Goal: Browse casually

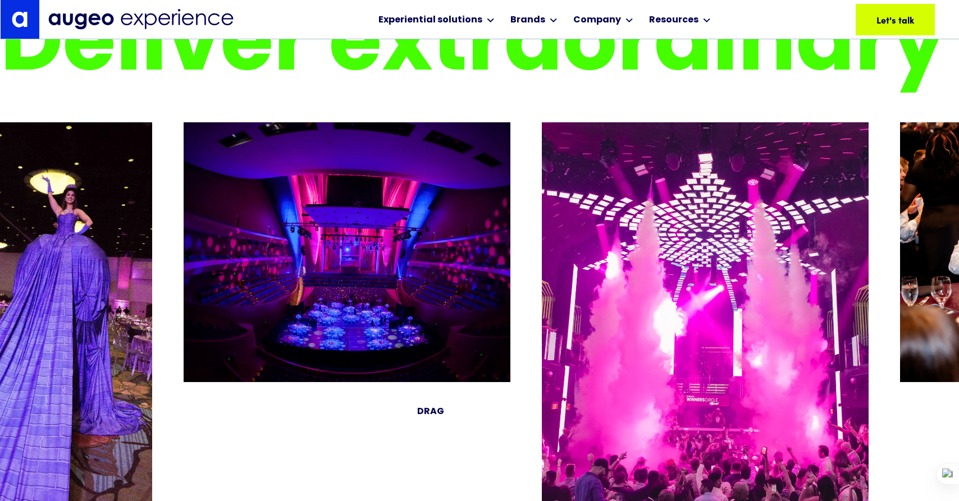
scroll to position [2222, 0]
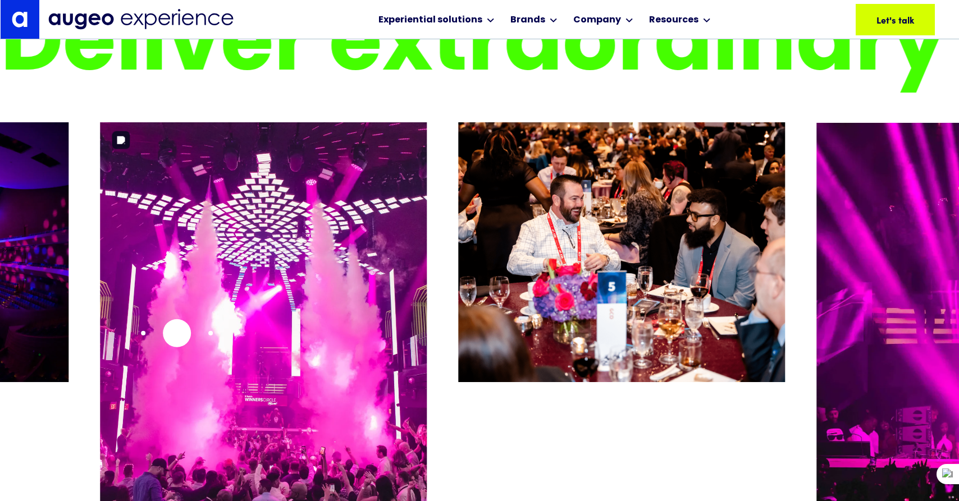
click at [174, 333] on img "5 / 26" at bounding box center [263, 322] width 327 height 401
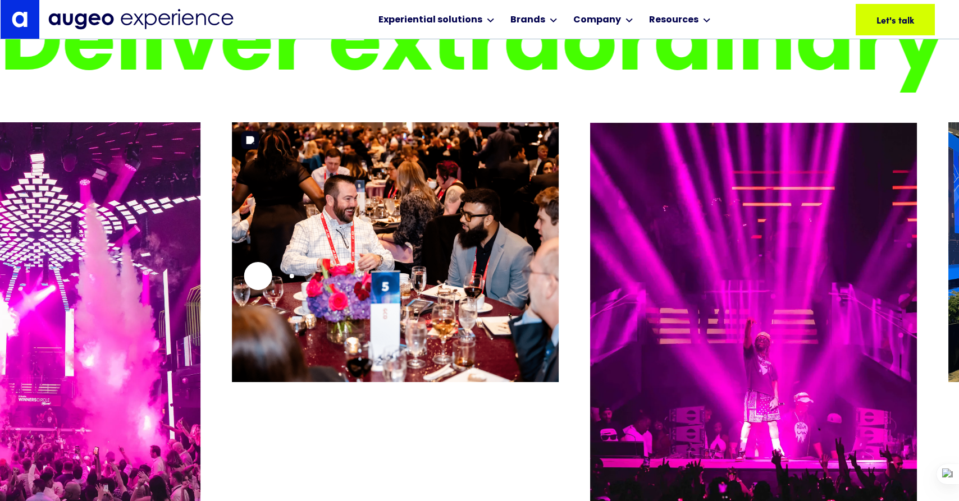
click at [258, 275] on img "6 / 26" at bounding box center [395, 252] width 327 height 260
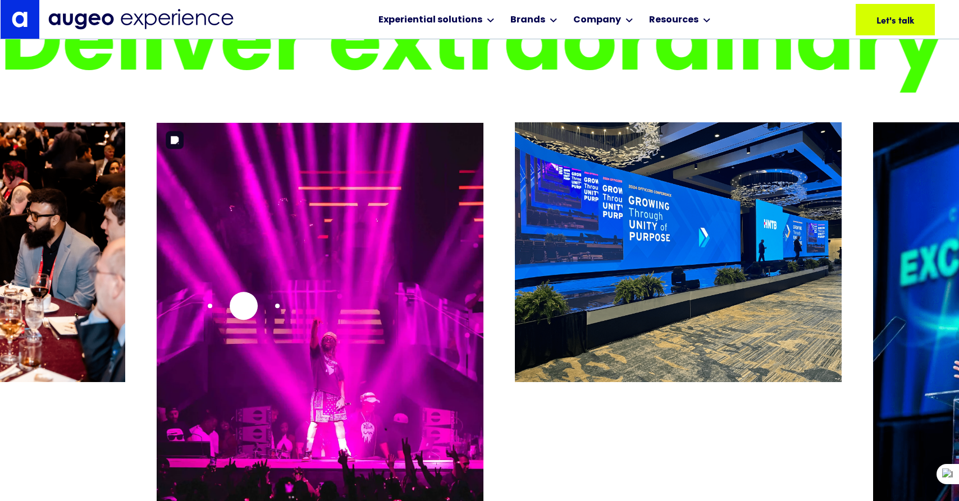
click at [244, 306] on img "7 / 26" at bounding box center [320, 322] width 327 height 401
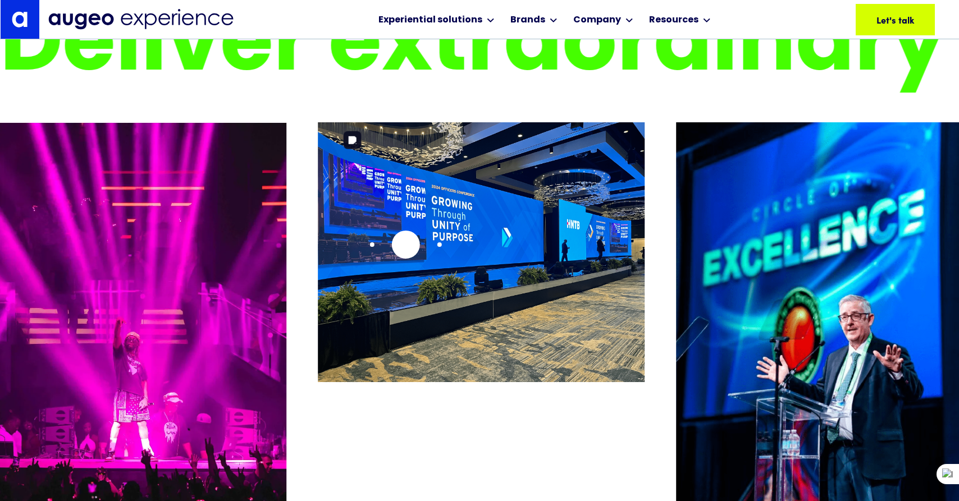
click at [327, 258] on img "8 / 26" at bounding box center [481, 252] width 327 height 260
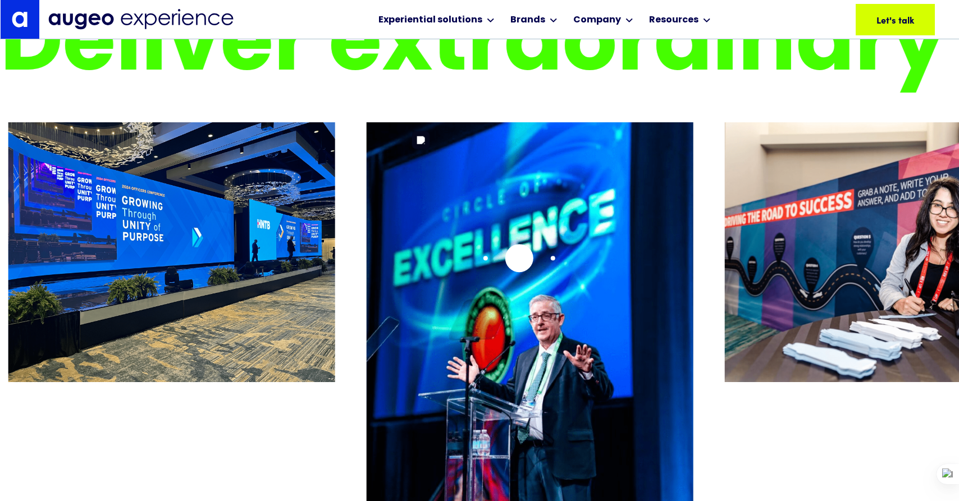
click at [367, 288] on img "9 / 26" at bounding box center [530, 322] width 327 height 401
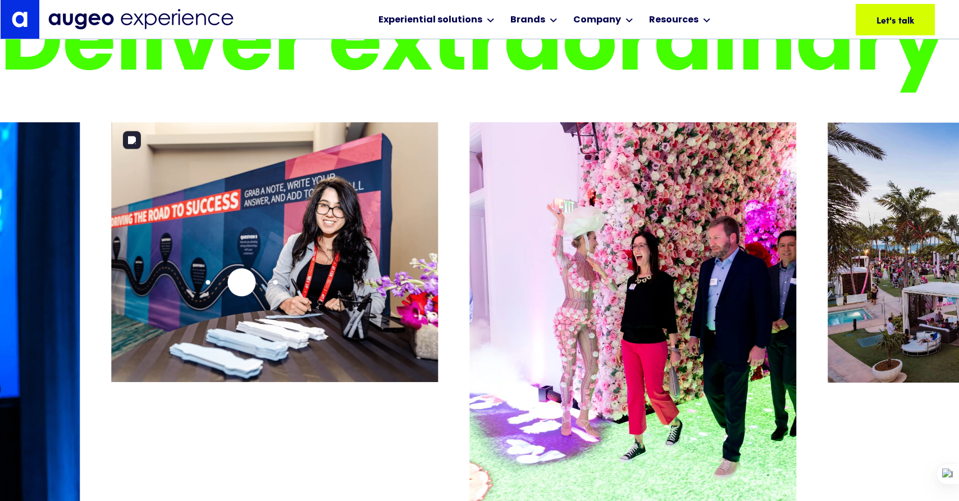
click at [237, 282] on img "10 / 26" at bounding box center [275, 252] width 327 height 260
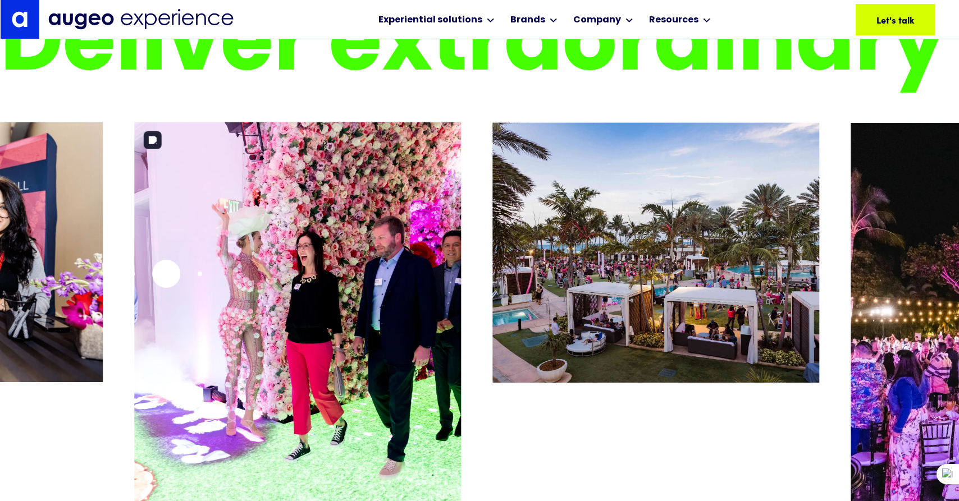
click at [166, 273] on img "11 / 26" at bounding box center [298, 322] width 327 height 401
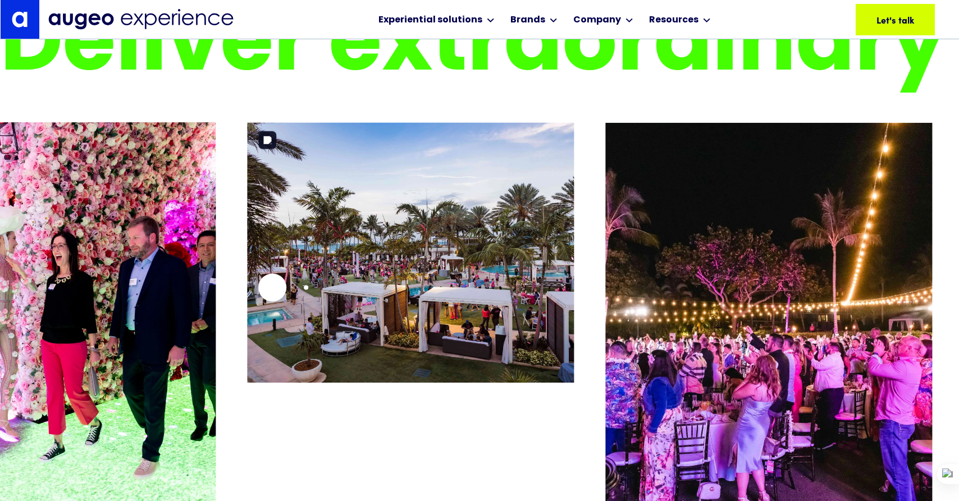
click at [266, 287] on img "12 / 26" at bounding box center [411, 252] width 327 height 260
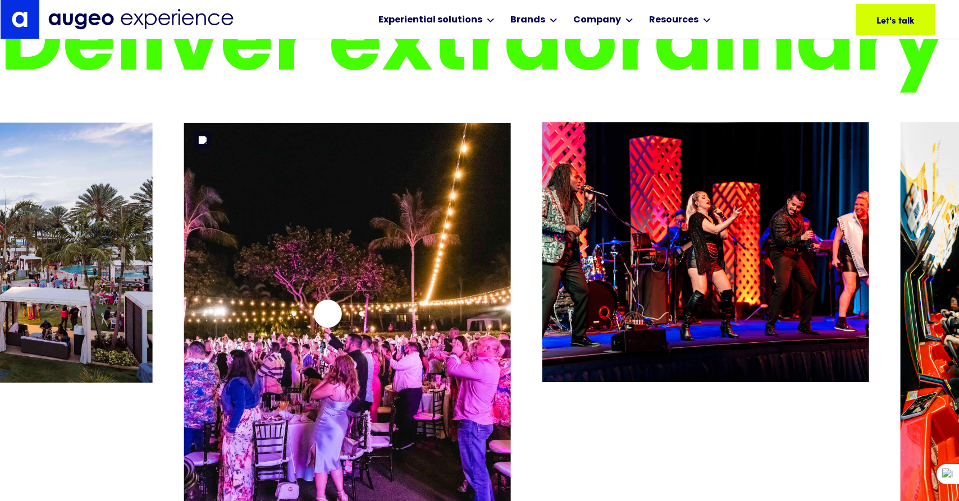
click at [327, 313] on img "13 / 26" at bounding box center [347, 322] width 327 height 401
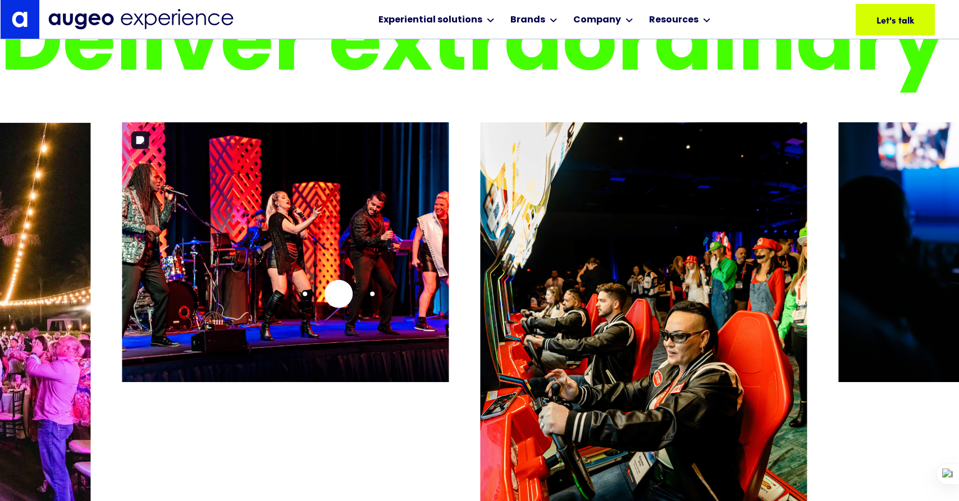
click at [338, 293] on img "14 / 26" at bounding box center [285, 252] width 327 height 260
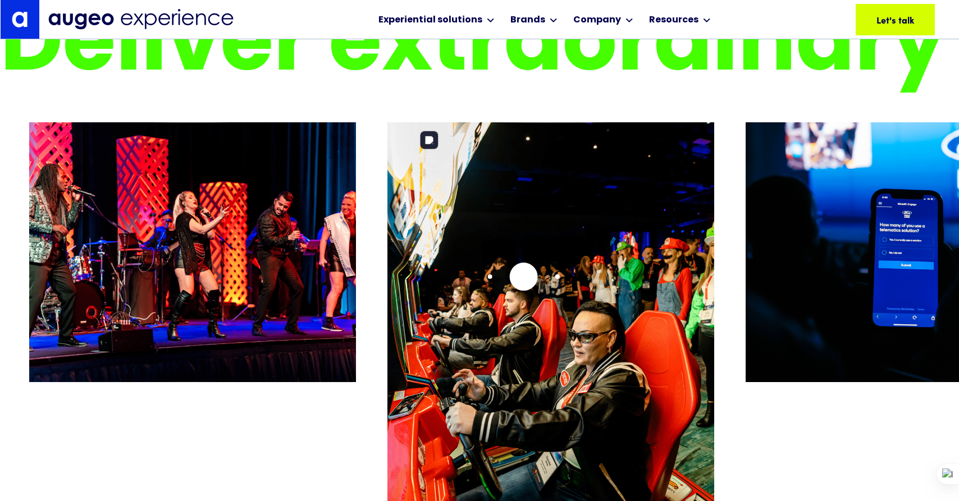
click at [387, 290] on img "15 / 26" at bounding box center [550, 322] width 327 height 401
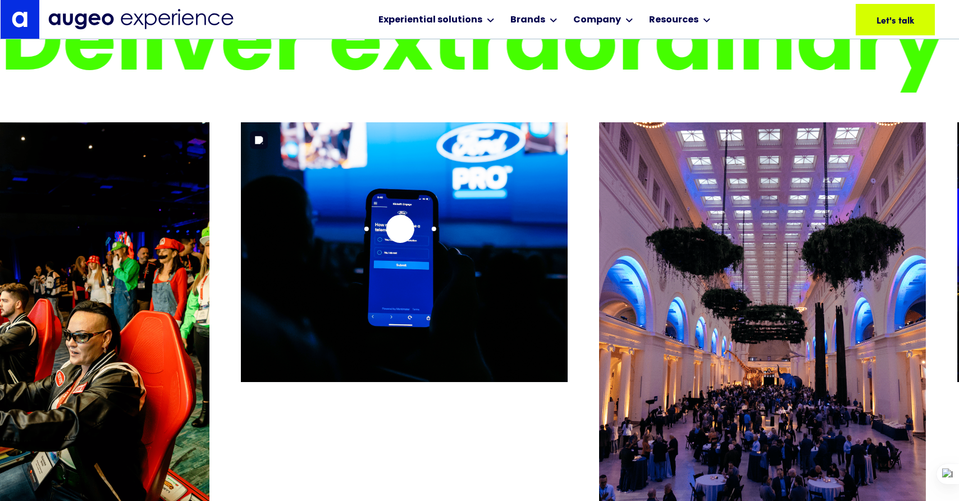
click at [241, 241] on img "16 / 26" at bounding box center [404, 252] width 327 height 260
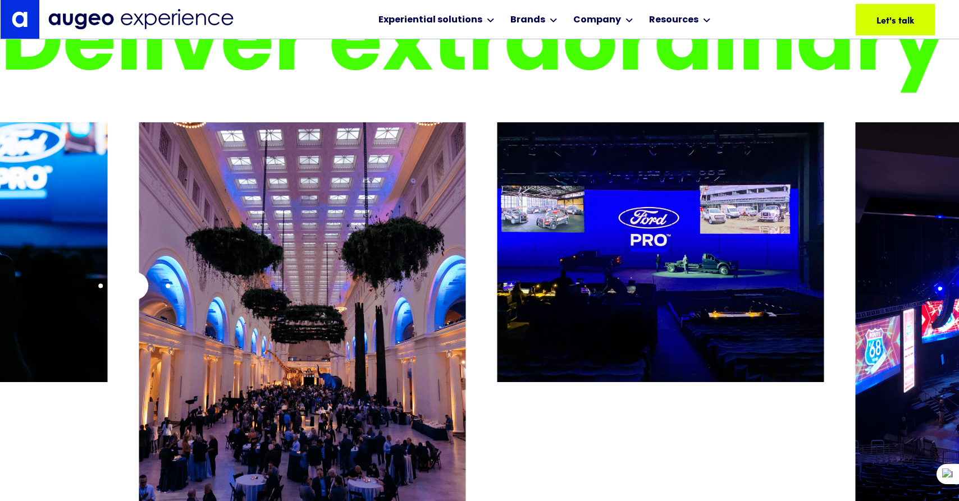
click at [131, 286] on div at bounding box center [479, 313] width 959 height 383
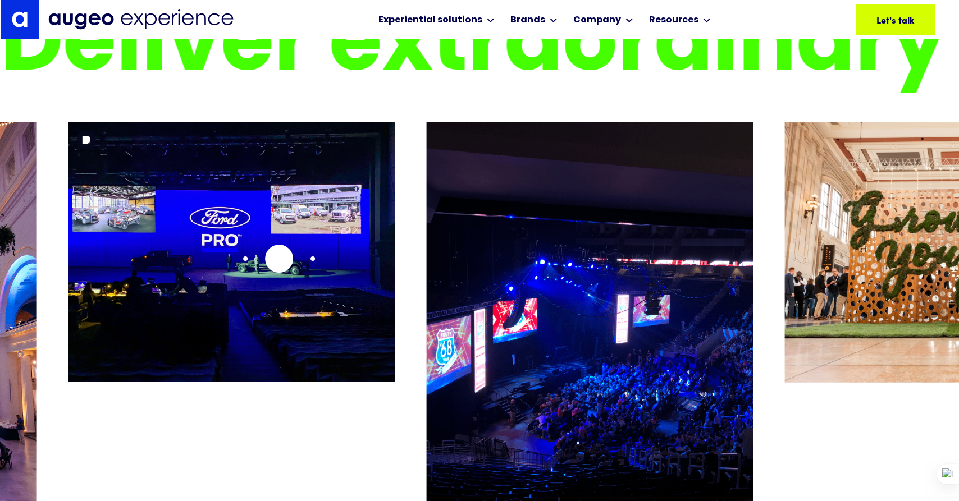
click at [278, 258] on img "18 / 26" at bounding box center [231, 252] width 327 height 260
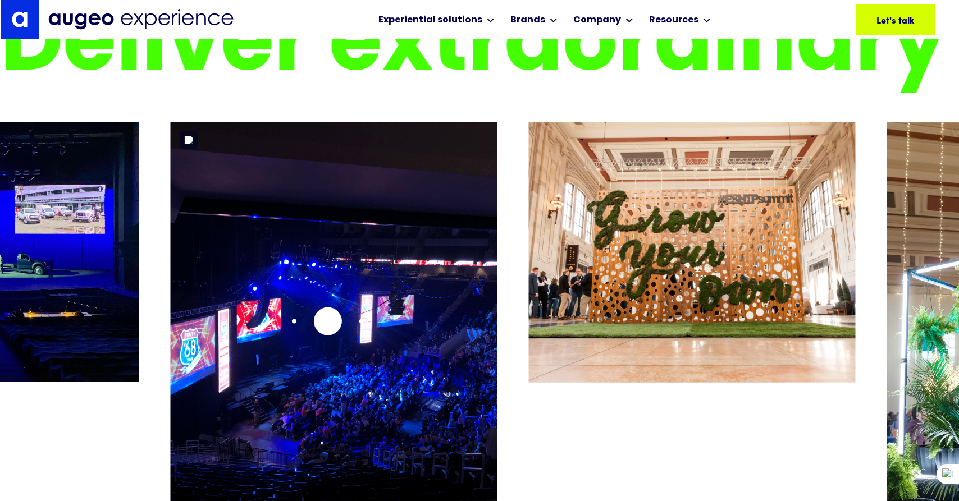
click at [327, 321] on img "19 / 26" at bounding box center [334, 322] width 327 height 401
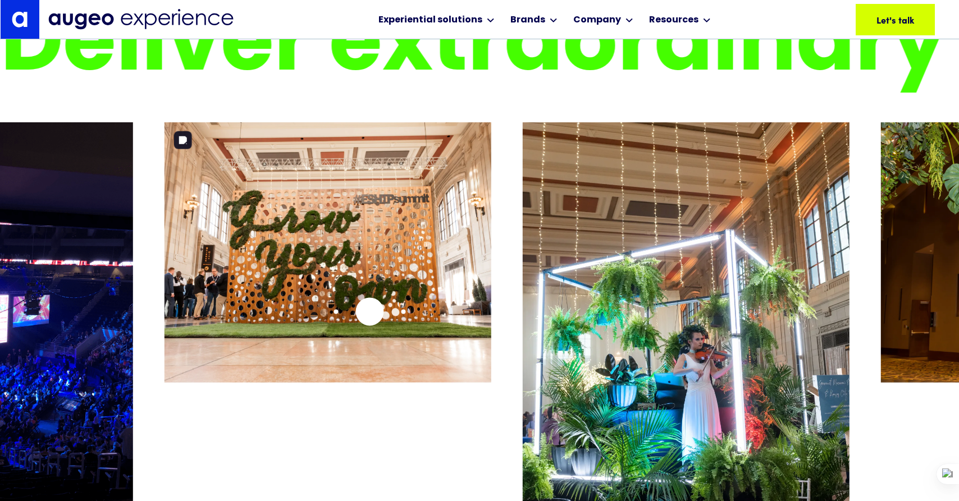
click at [368, 310] on img "20 / 26" at bounding box center [327, 252] width 327 height 260
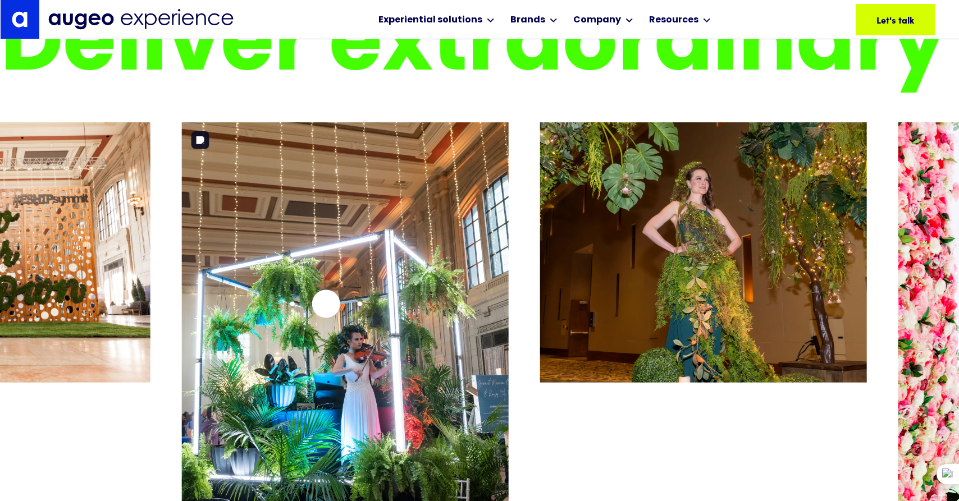
click at [324, 304] on img "21 / 26" at bounding box center [345, 322] width 327 height 401
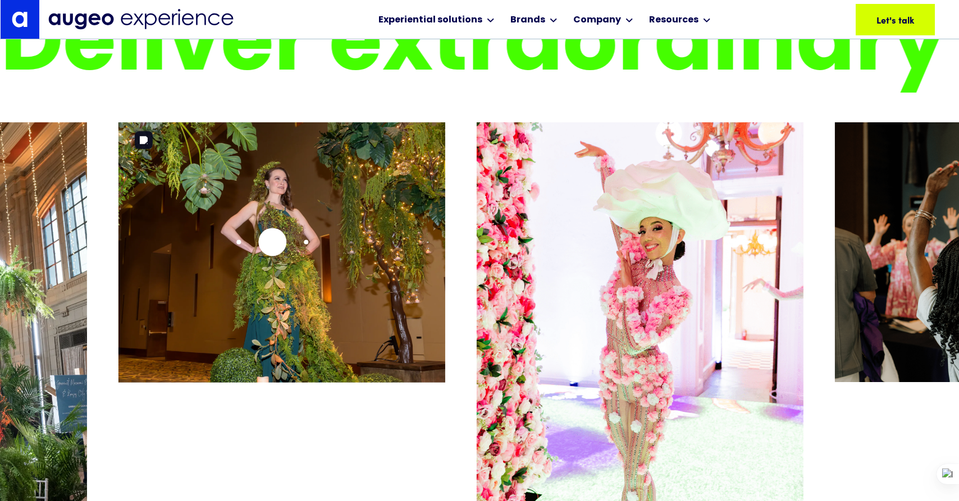
click at [259, 242] on img "22 / 26" at bounding box center [281, 252] width 327 height 260
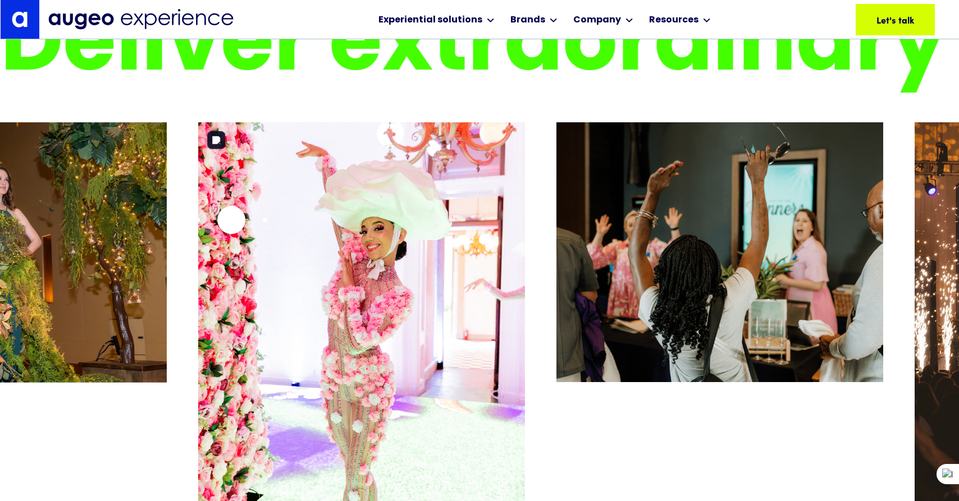
click at [231, 220] on img "23 / 26" at bounding box center [361, 322] width 327 height 401
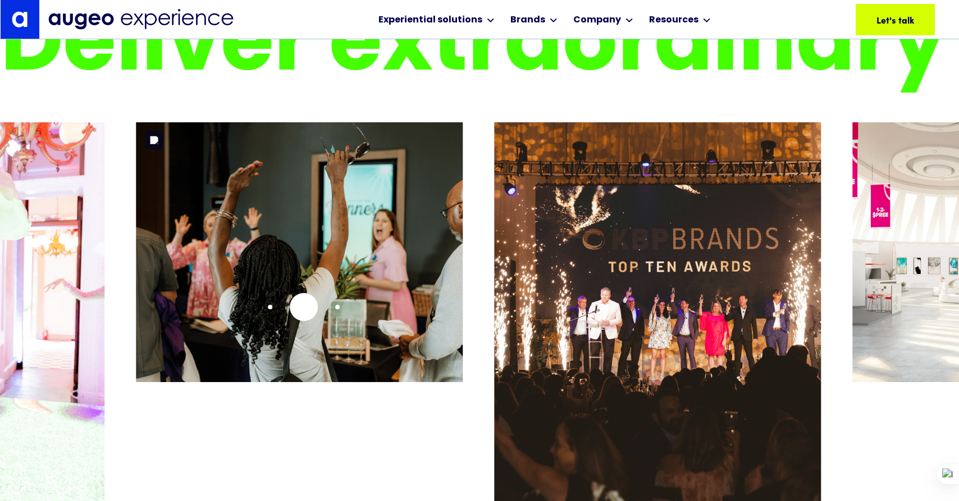
click at [303, 307] on img "24 / 26" at bounding box center [299, 252] width 327 height 260
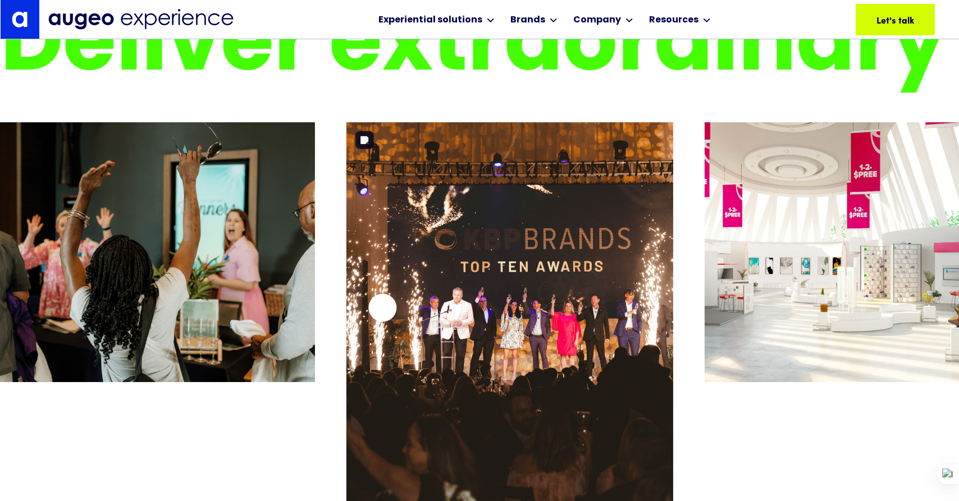
click at [346, 325] on img "25 / 26" at bounding box center [509, 322] width 327 height 401
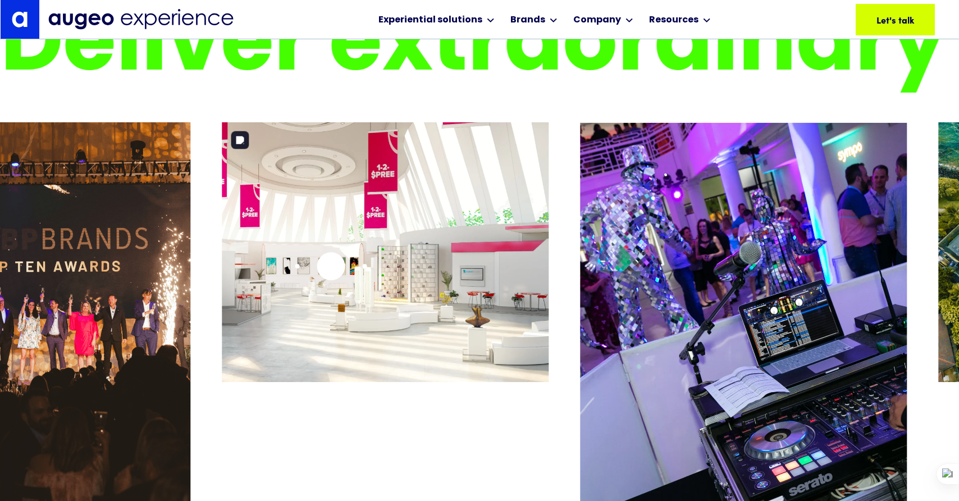
click at [331, 266] on img "26 / 26" at bounding box center [385, 252] width 327 height 260
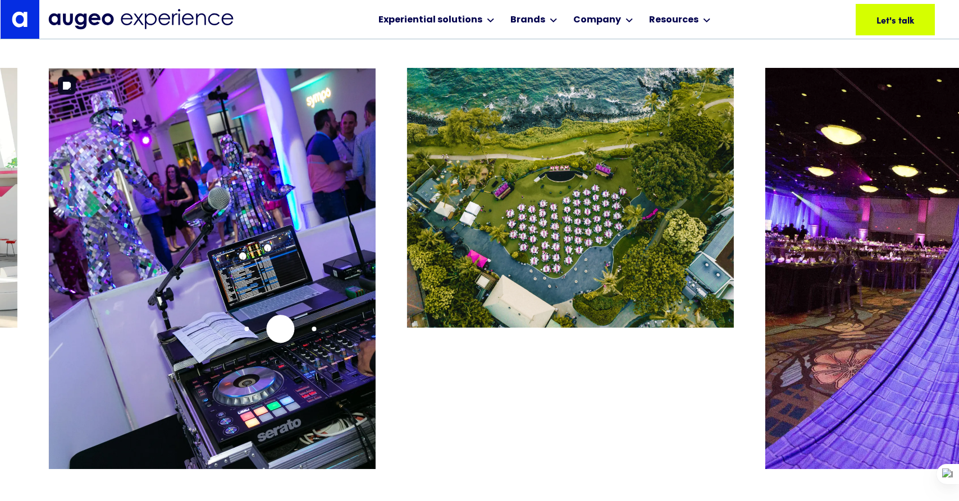
scroll to position [2277, 0]
click at [277, 326] on img "1 / 26" at bounding box center [212, 268] width 327 height 401
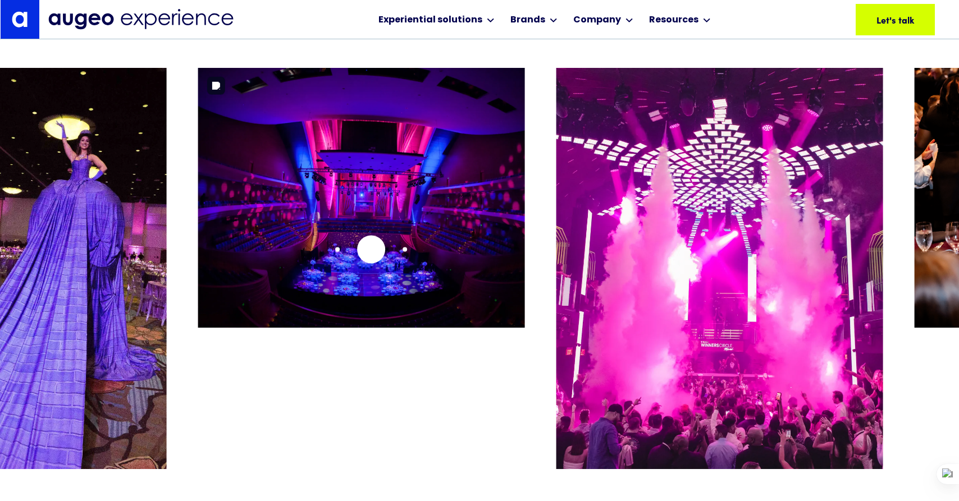
click at [371, 249] on img "4 / 26" at bounding box center [361, 198] width 327 height 260
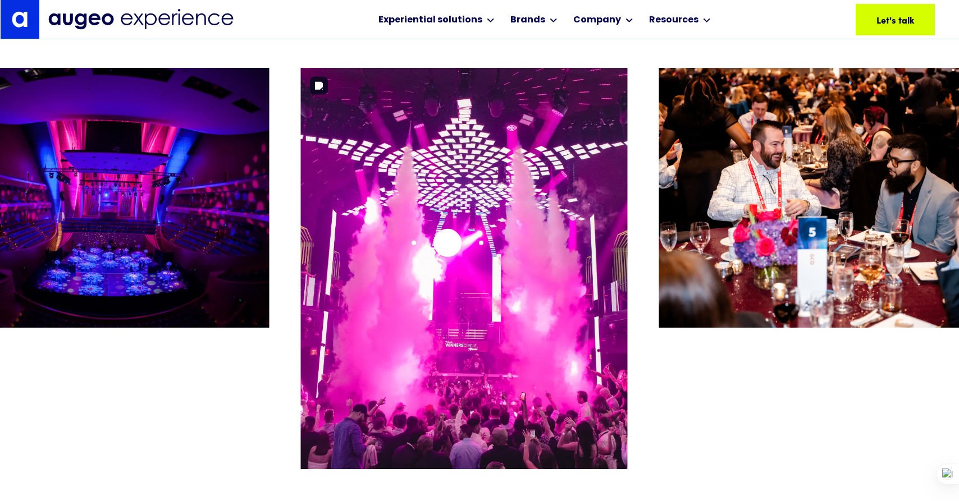
click at [447, 243] on img "5 / 26" at bounding box center [464, 268] width 327 height 401
